Goal: Find specific page/section: Find specific page/section

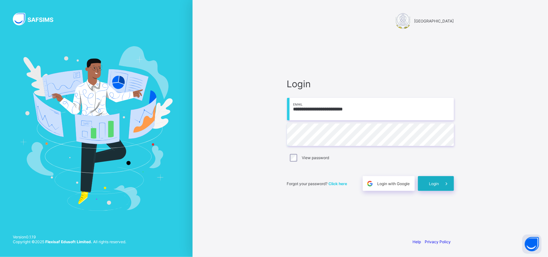
click at [436, 182] on span "Login" at bounding box center [434, 183] width 10 height 5
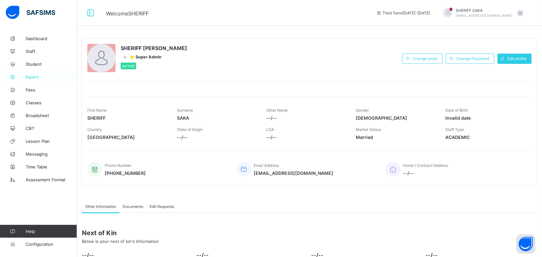
click at [33, 78] on span "Parent" at bounding box center [51, 76] width 51 height 5
